Goal: Navigation & Orientation: Find specific page/section

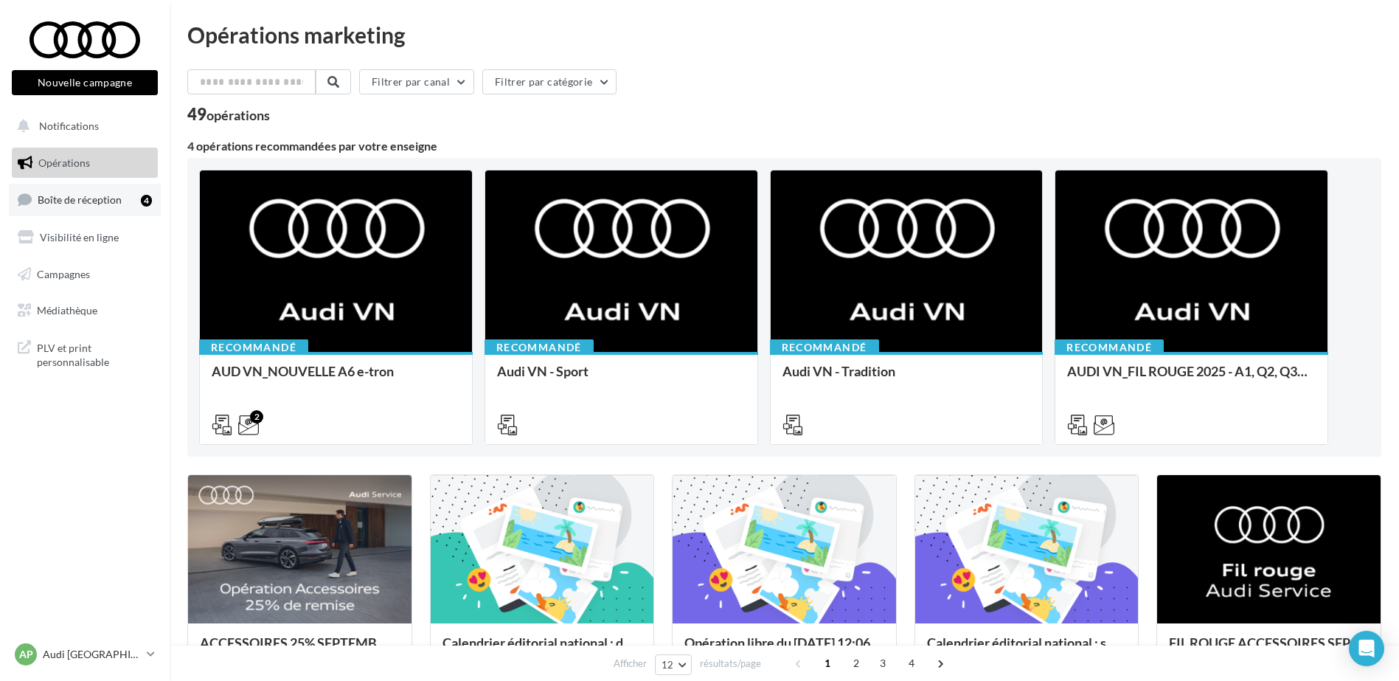
click at [93, 195] on span "Boîte de réception" at bounding box center [80, 199] width 84 height 13
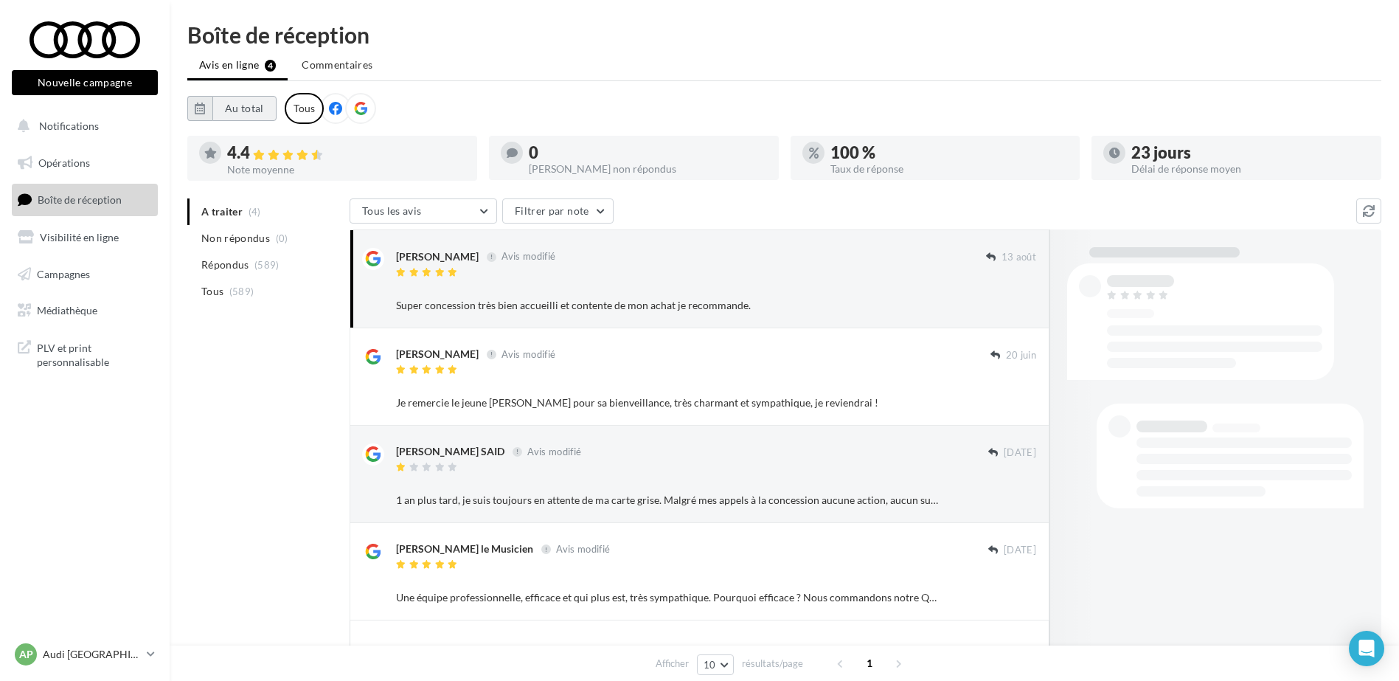
click at [269, 107] on button "Au total" at bounding box center [244, 108] width 64 height 25
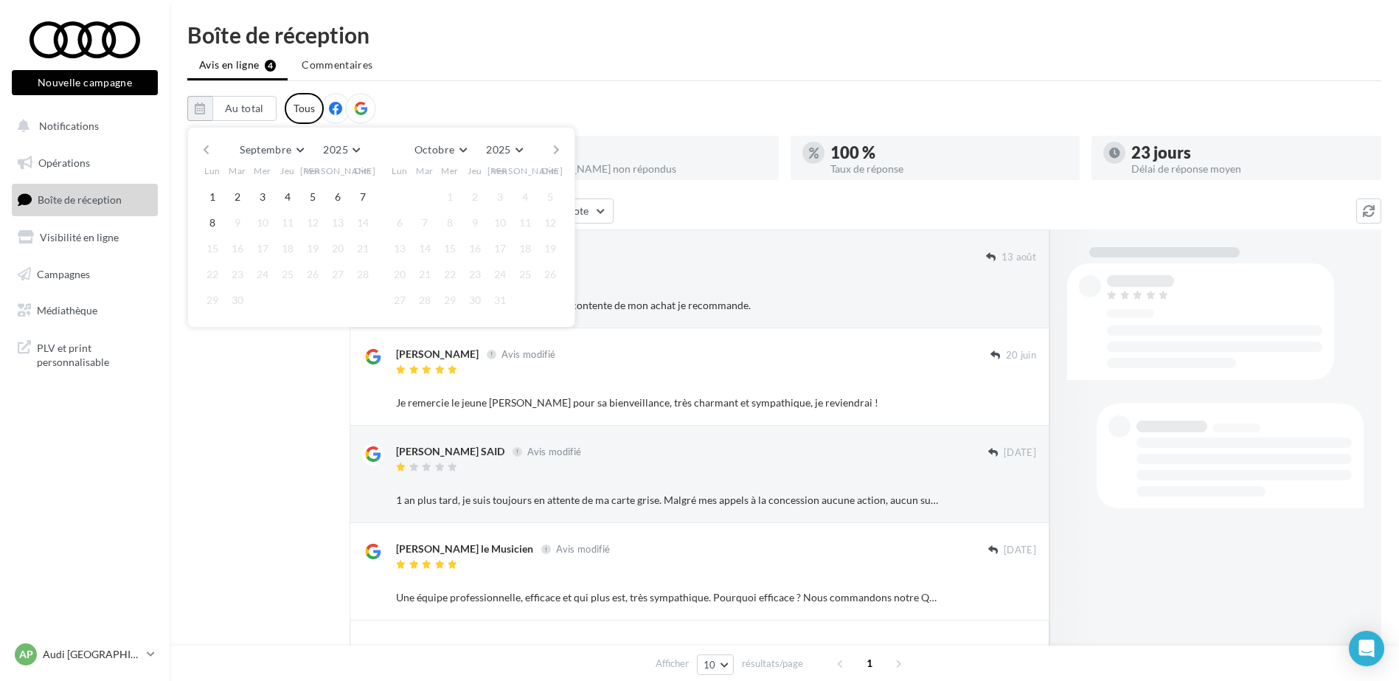
click at [205, 145] on button "button" at bounding box center [206, 149] width 13 height 21
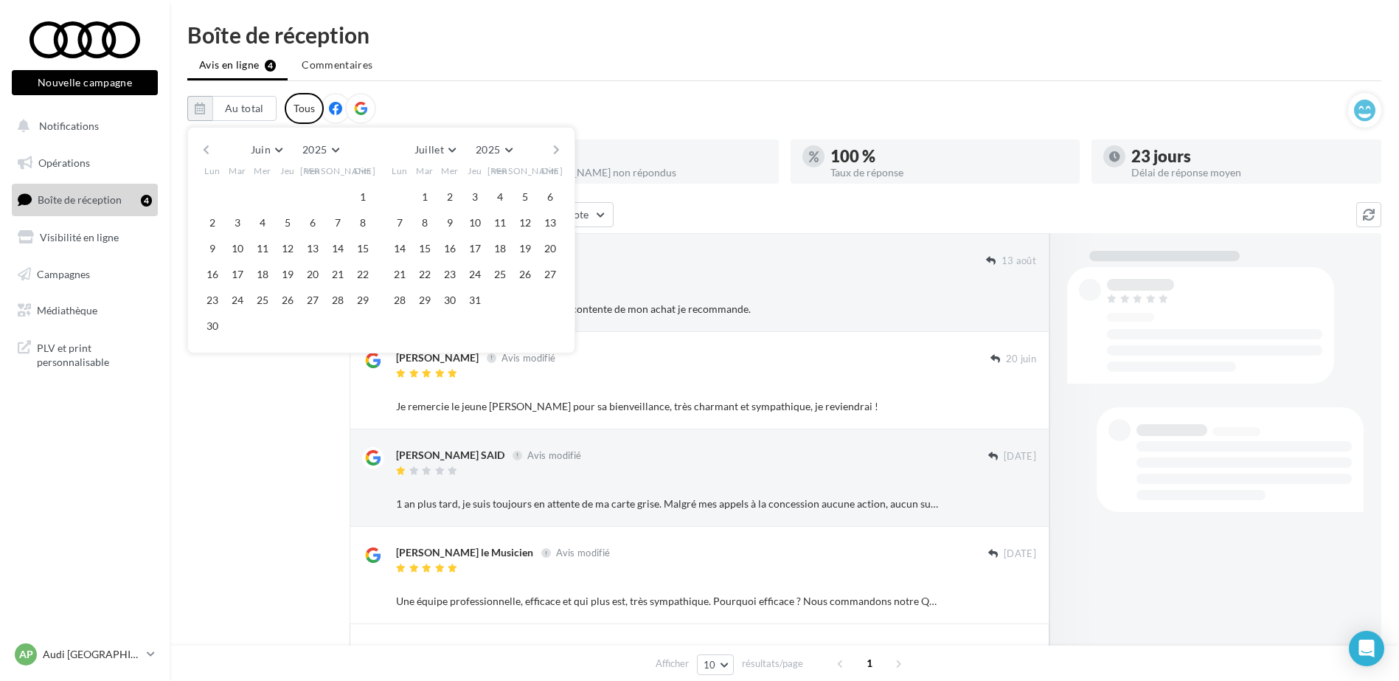
click at [205, 145] on button "button" at bounding box center [206, 149] width 13 height 21
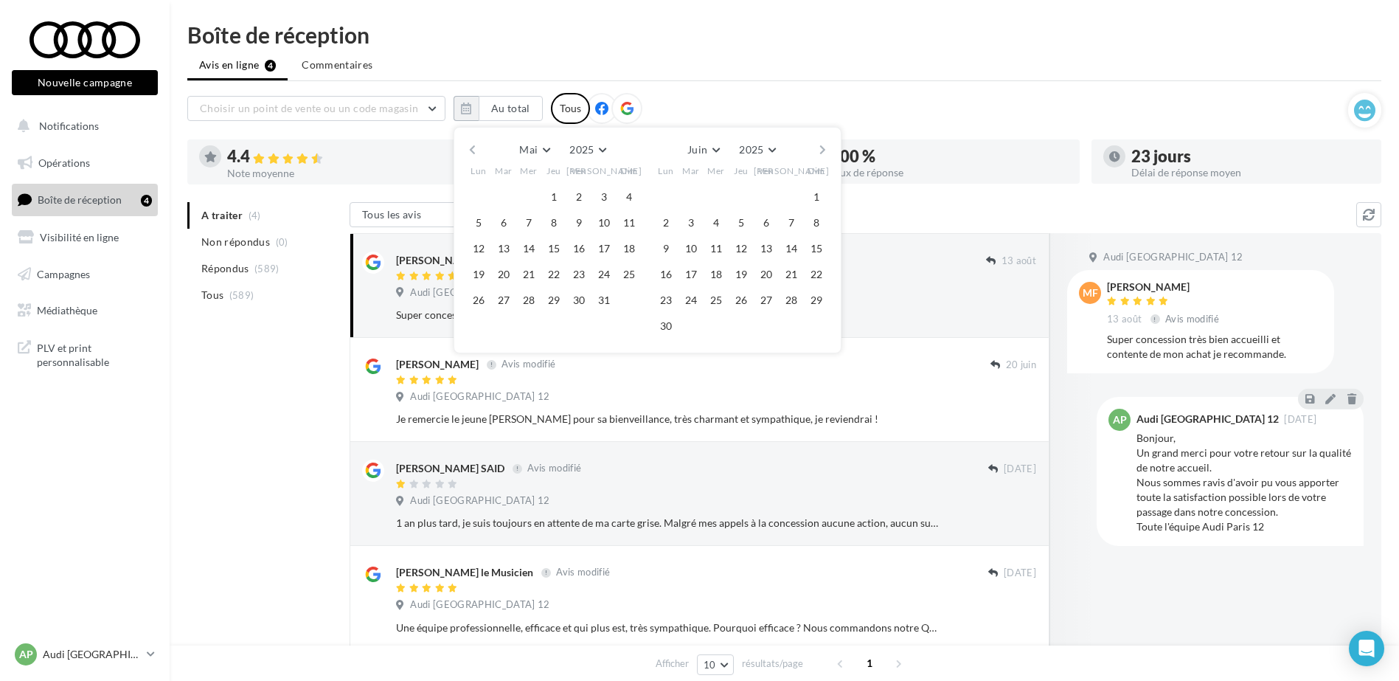
click at [205, 145] on div at bounding box center [210, 156] width 22 height 22
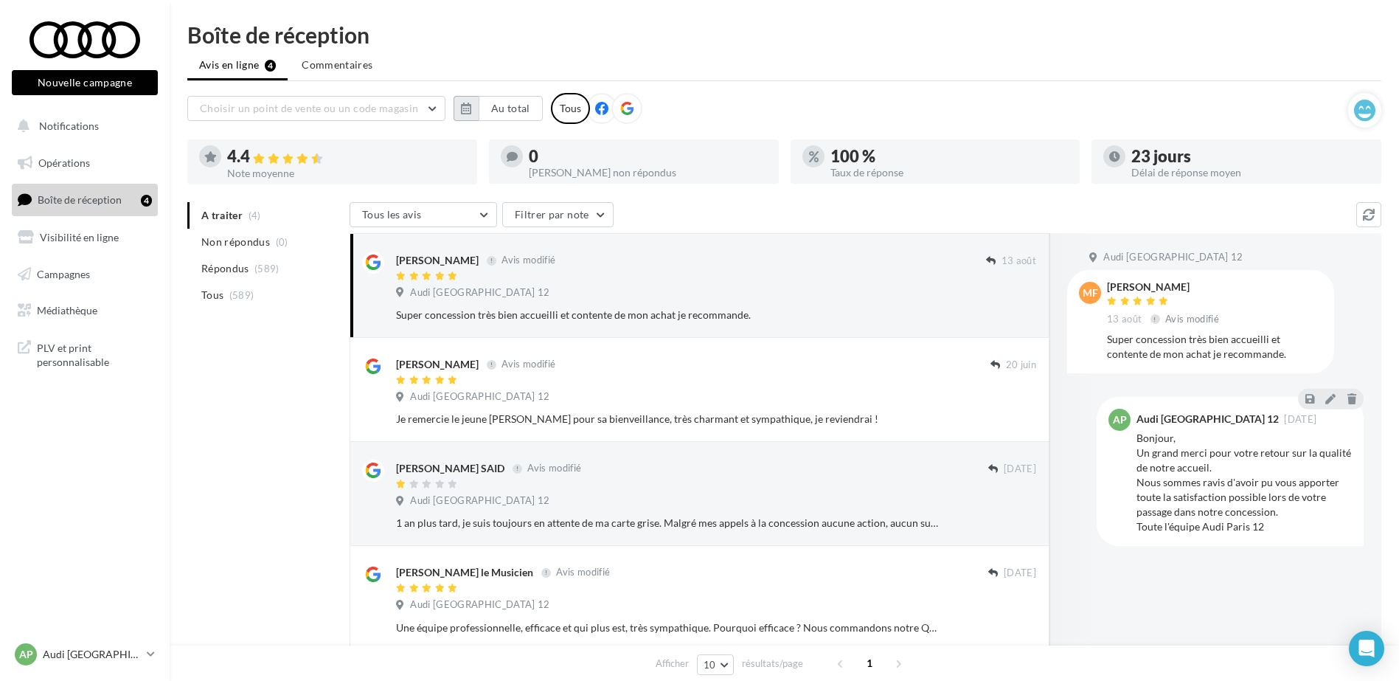
click at [460, 108] on button "button" at bounding box center [466, 108] width 25 height 25
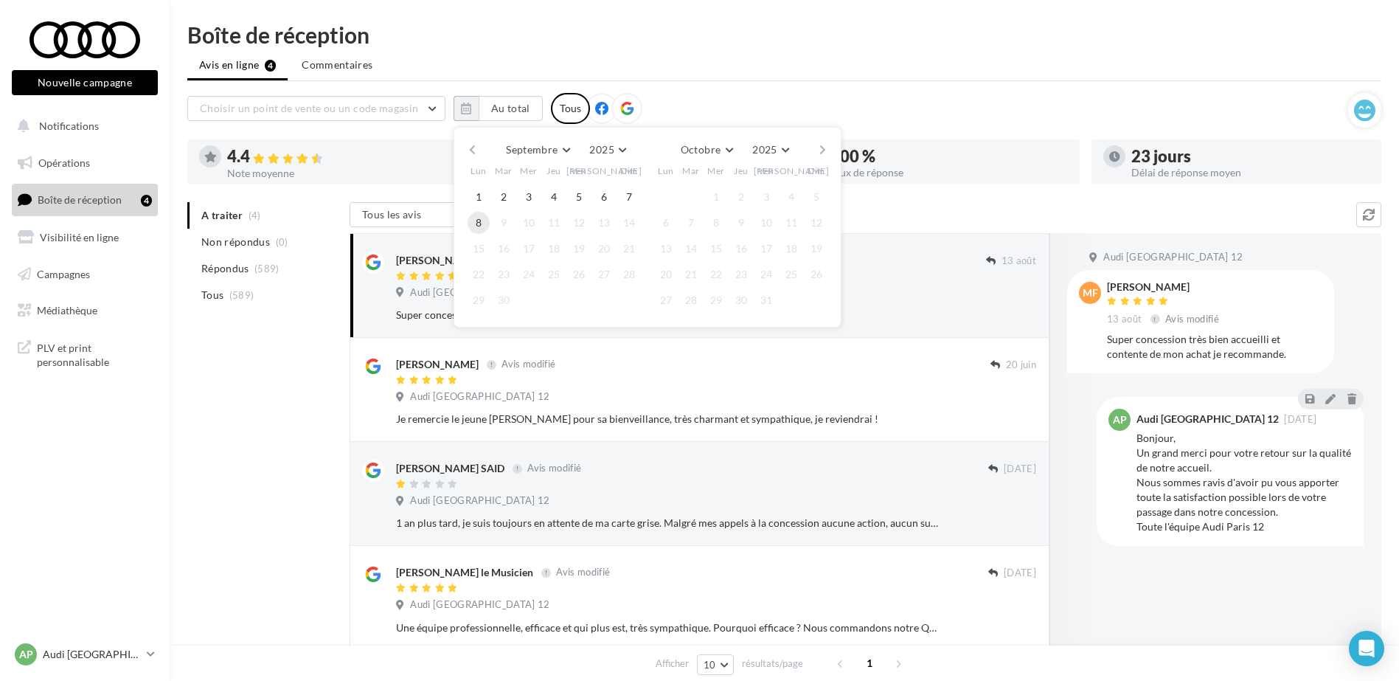
click at [481, 214] on button "8" at bounding box center [479, 223] width 22 height 22
click at [473, 147] on button "button" at bounding box center [472, 149] width 13 height 21
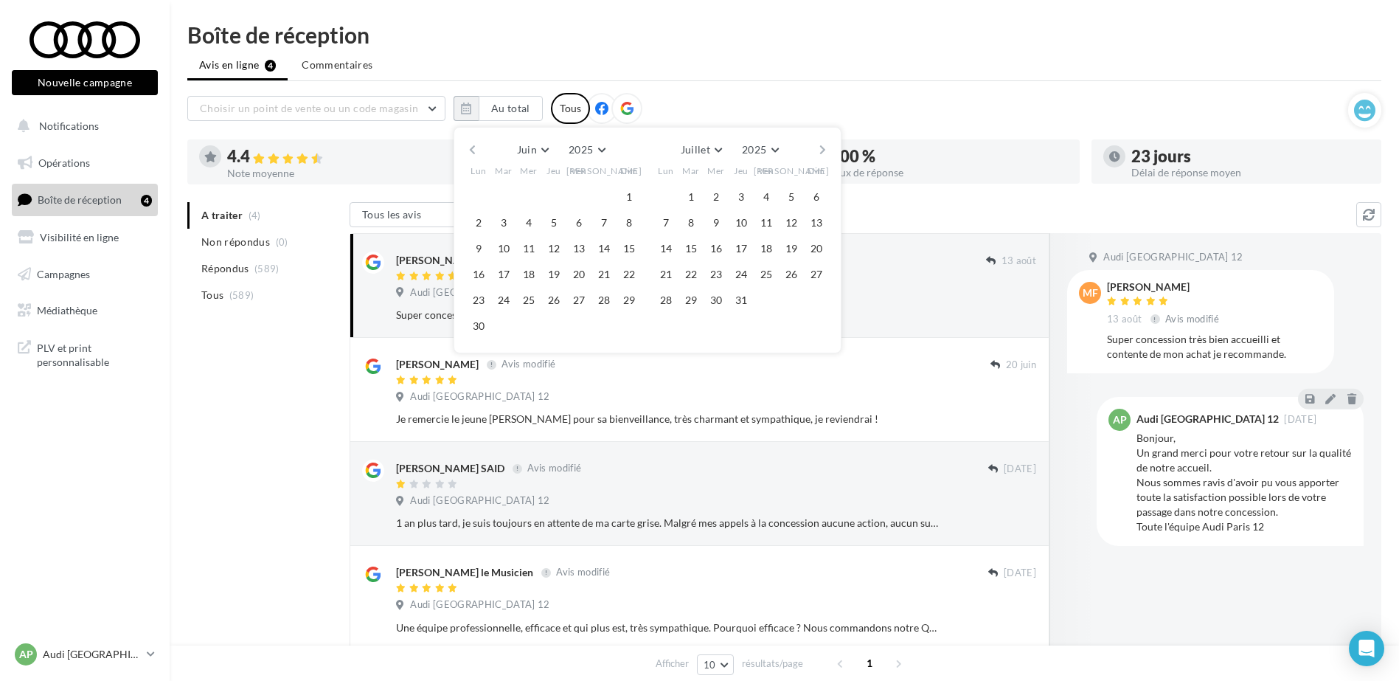
click at [473, 147] on button "button" at bounding box center [472, 149] width 13 height 21
click at [505, 195] on button "1" at bounding box center [504, 197] width 22 height 22
